Goal: Task Accomplishment & Management: Use online tool/utility

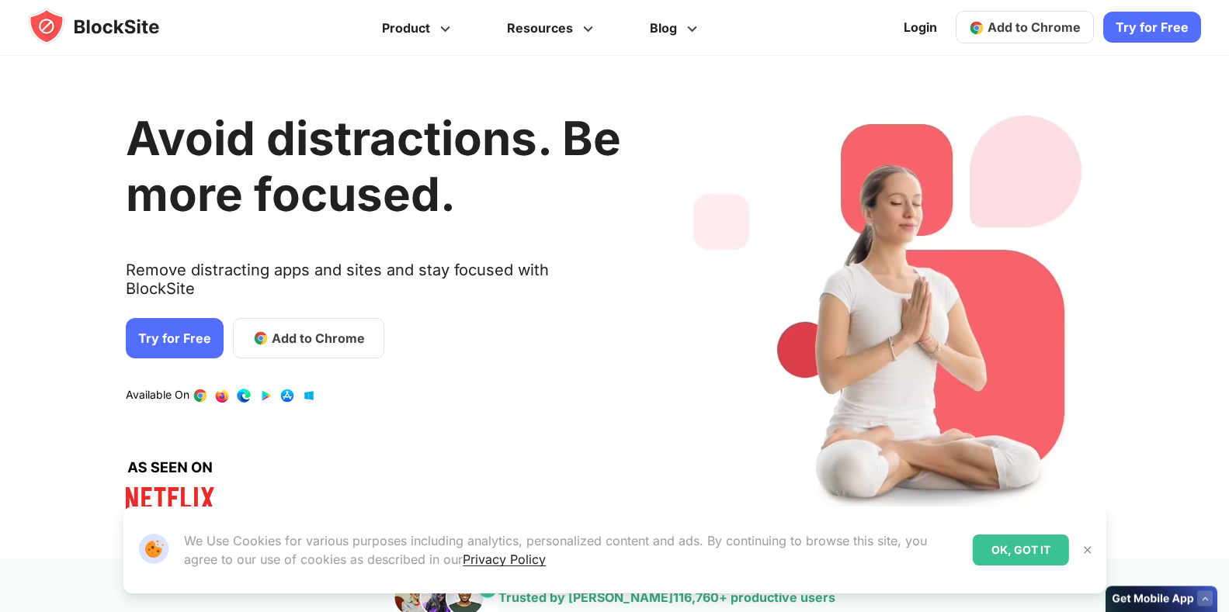
click at [312, 222] on h1 "Avoid distractions. Be more focused." at bounding box center [373, 166] width 495 height 112
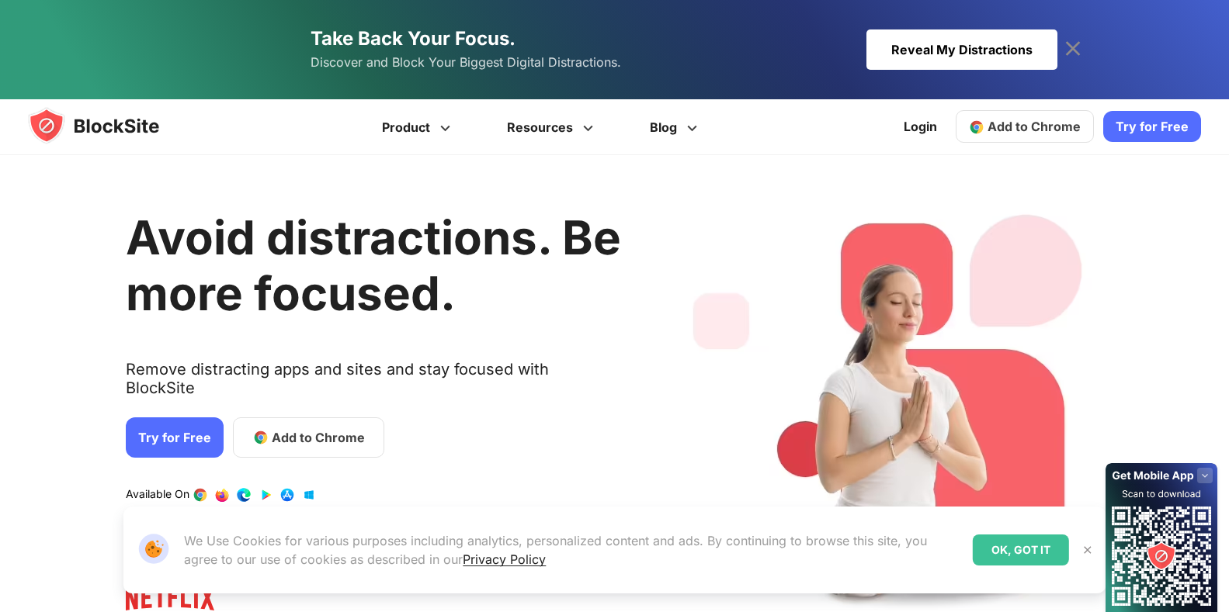
click at [317, 418] on link "Add to Chrome" at bounding box center [308, 438] width 151 height 40
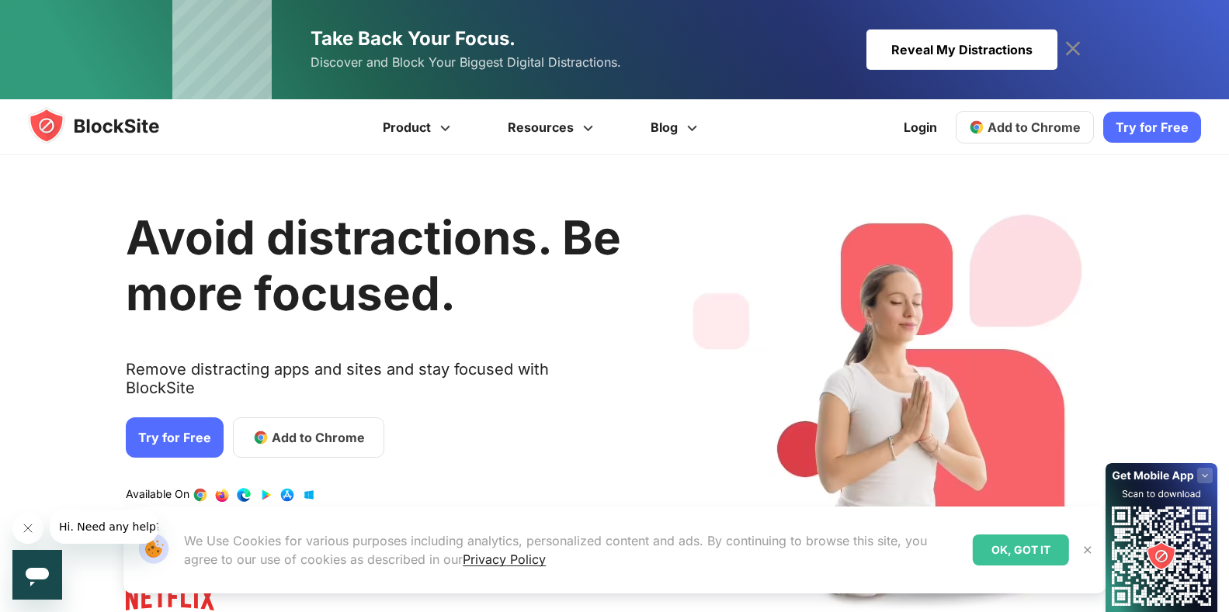
click at [313, 428] on span "Add to Chrome" at bounding box center [318, 437] width 93 height 19
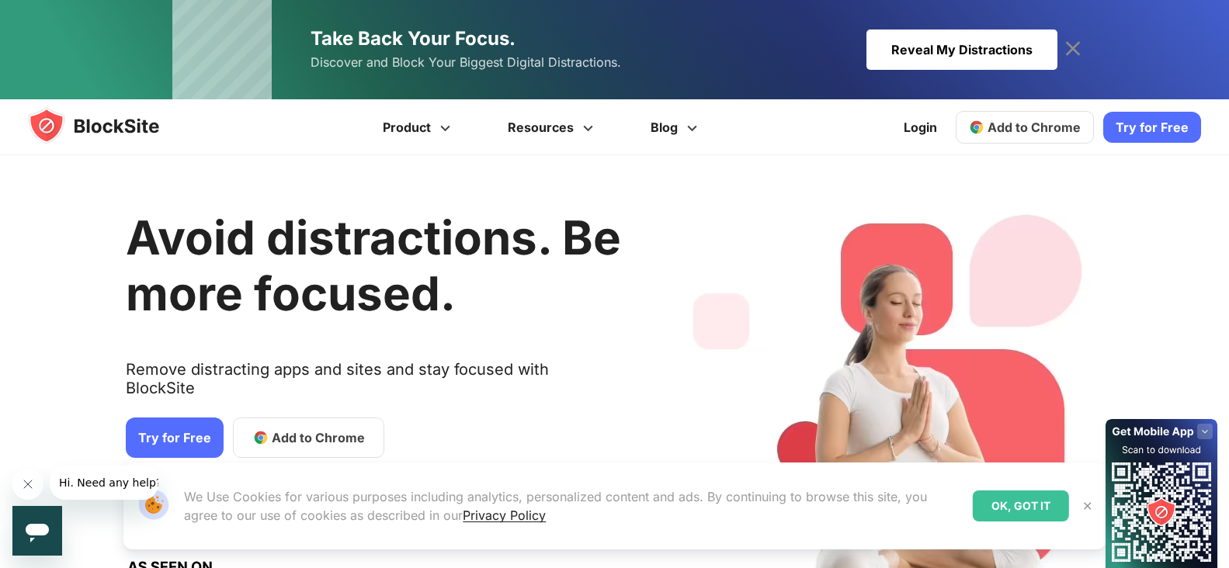
click at [278, 428] on span "Add to Chrome" at bounding box center [318, 437] width 93 height 19
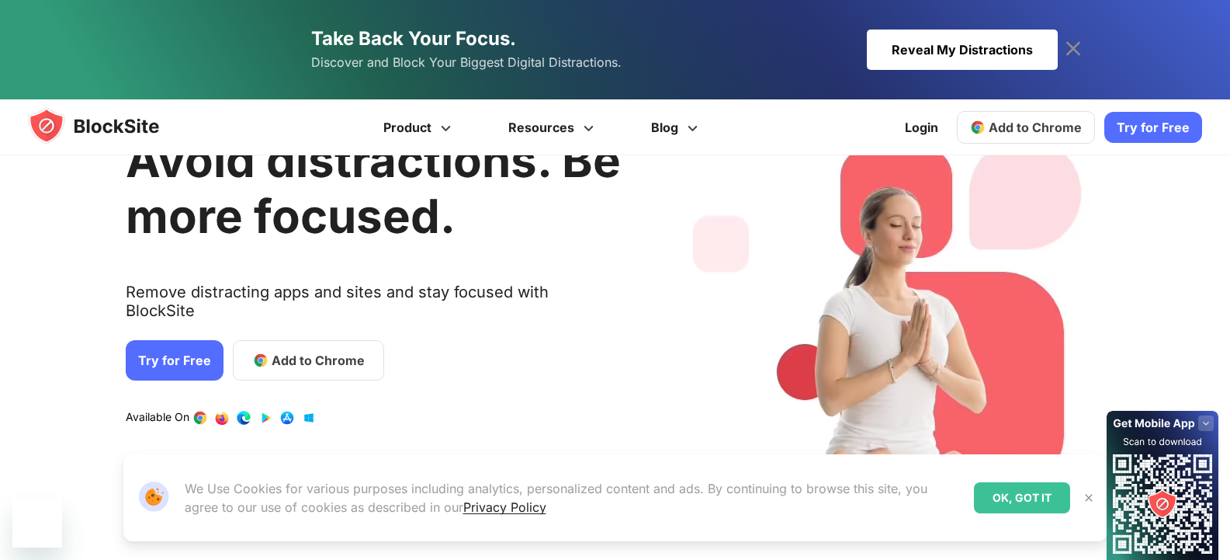
scroll to position [78, 0]
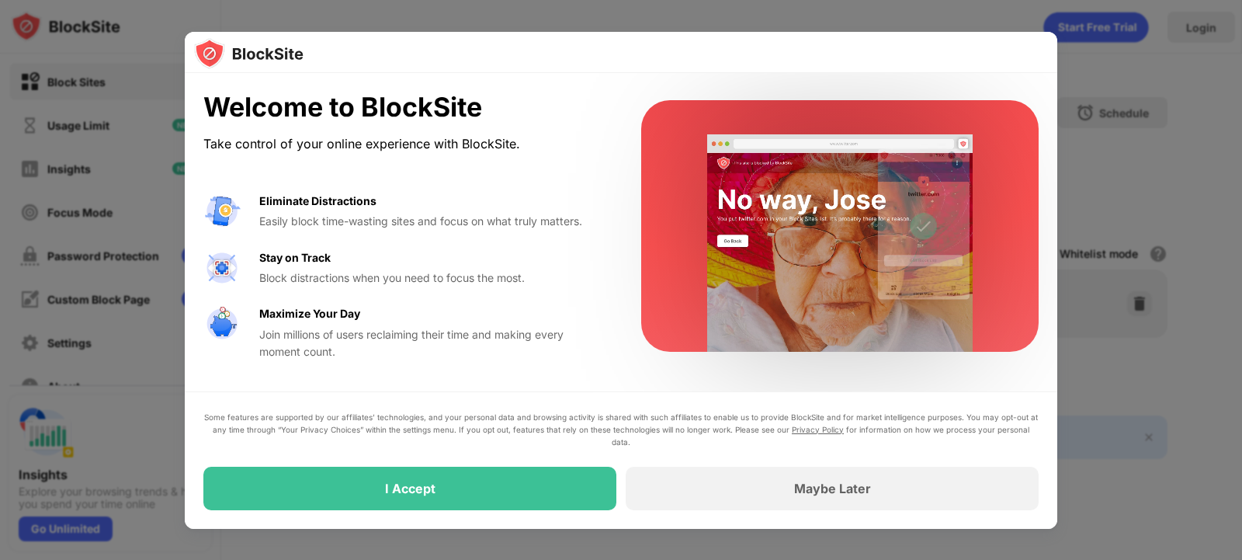
click at [504, 511] on div "Some features are supported by our affiliates’ technologies, and your personal …" at bounding box center [621, 459] width 872 height 137
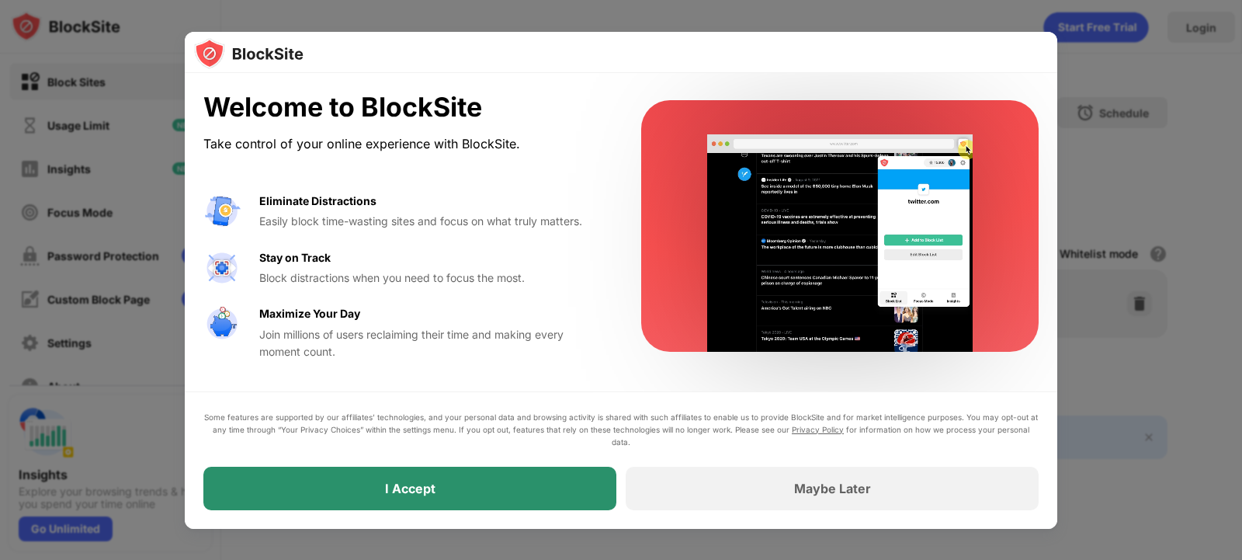
click at [504, 506] on div "I Accept" at bounding box center [409, 487] width 413 height 43
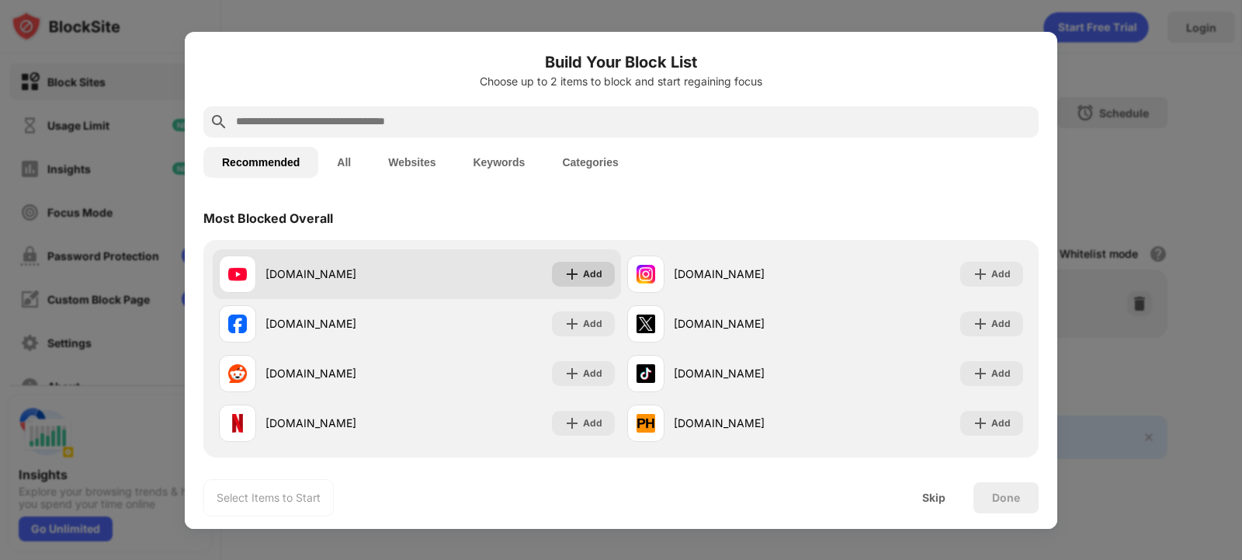
click at [568, 269] on img at bounding box center [572, 274] width 16 height 16
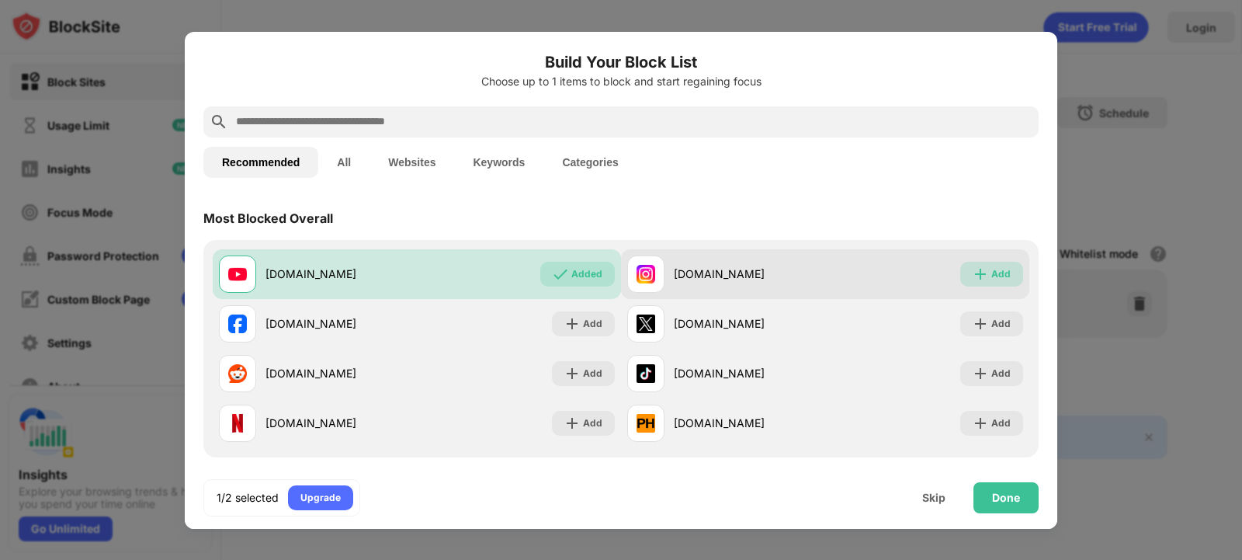
click at [991, 269] on div "Add" at bounding box center [1000, 274] width 19 height 16
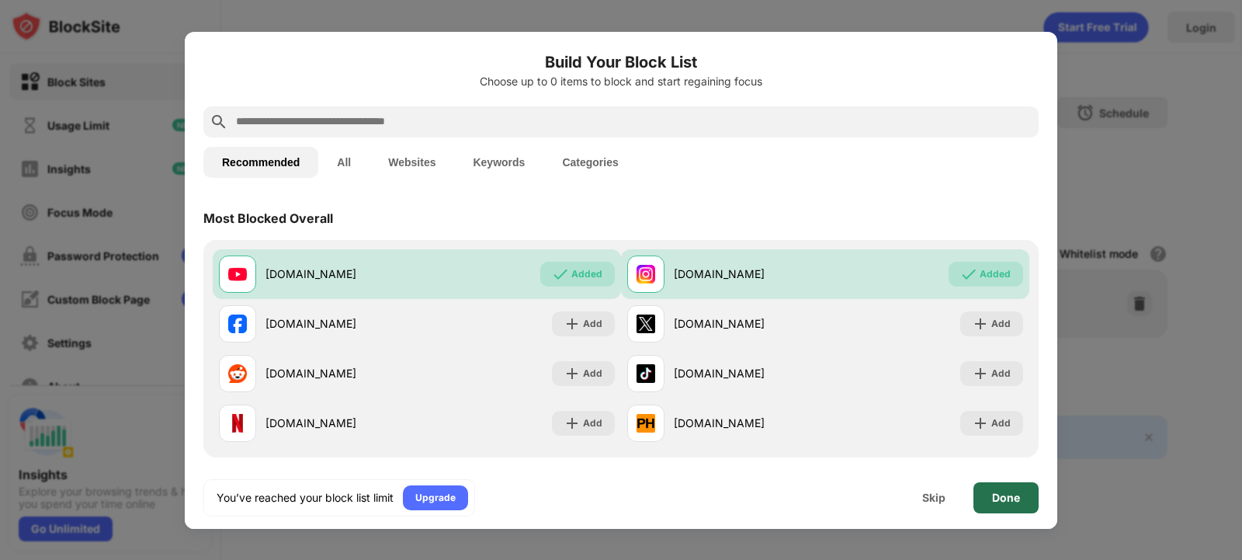
click at [1000, 491] on div "Done" at bounding box center [1006, 497] width 28 height 12
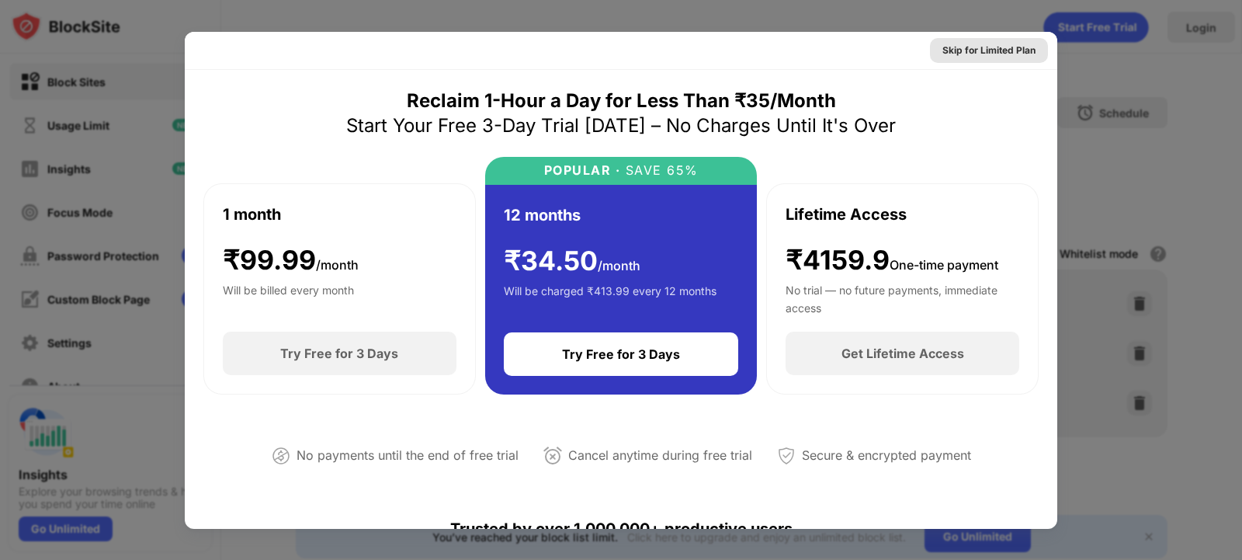
click at [979, 49] on div "Skip for Limited Plan" at bounding box center [988, 51] width 93 height 16
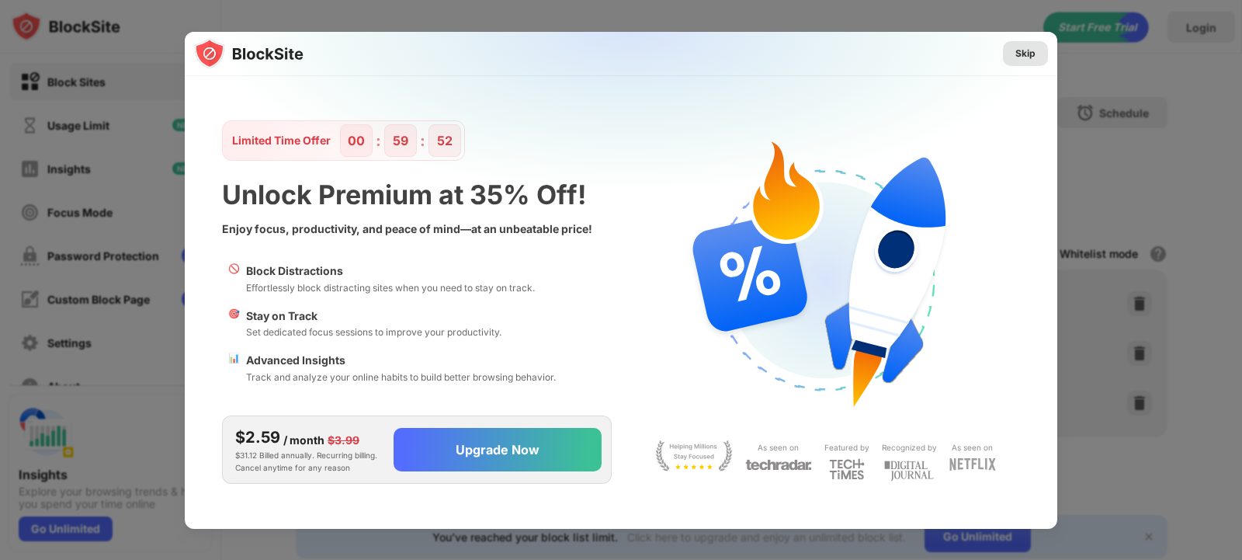
click at [1031, 55] on div "Skip" at bounding box center [1025, 54] width 20 height 16
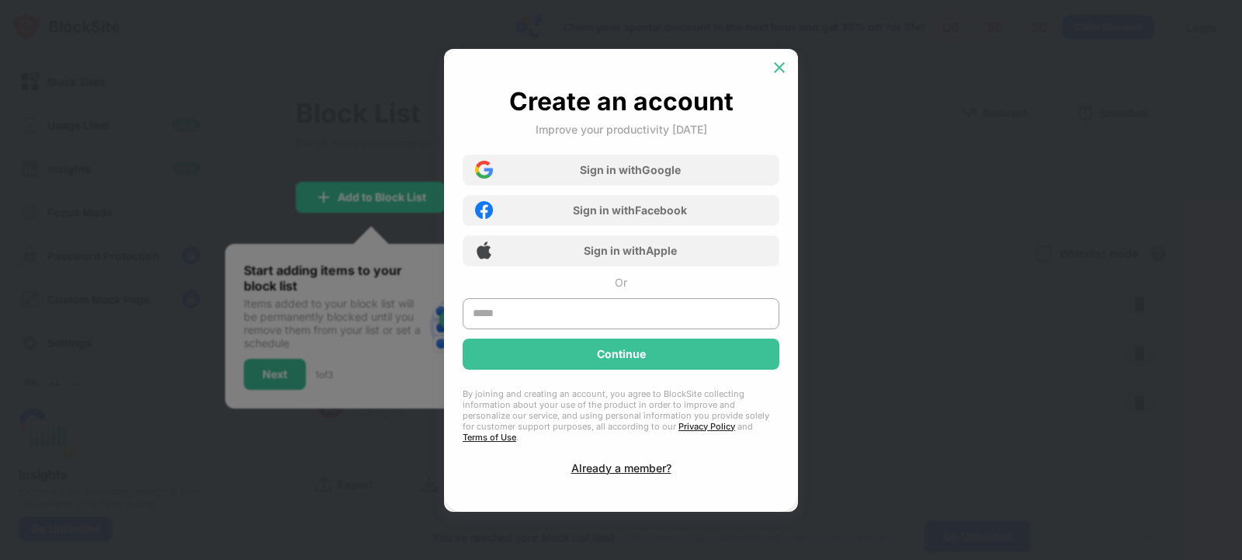
click at [781, 75] on img at bounding box center [779, 68] width 16 height 16
